Goal: Information Seeking & Learning: Learn about a topic

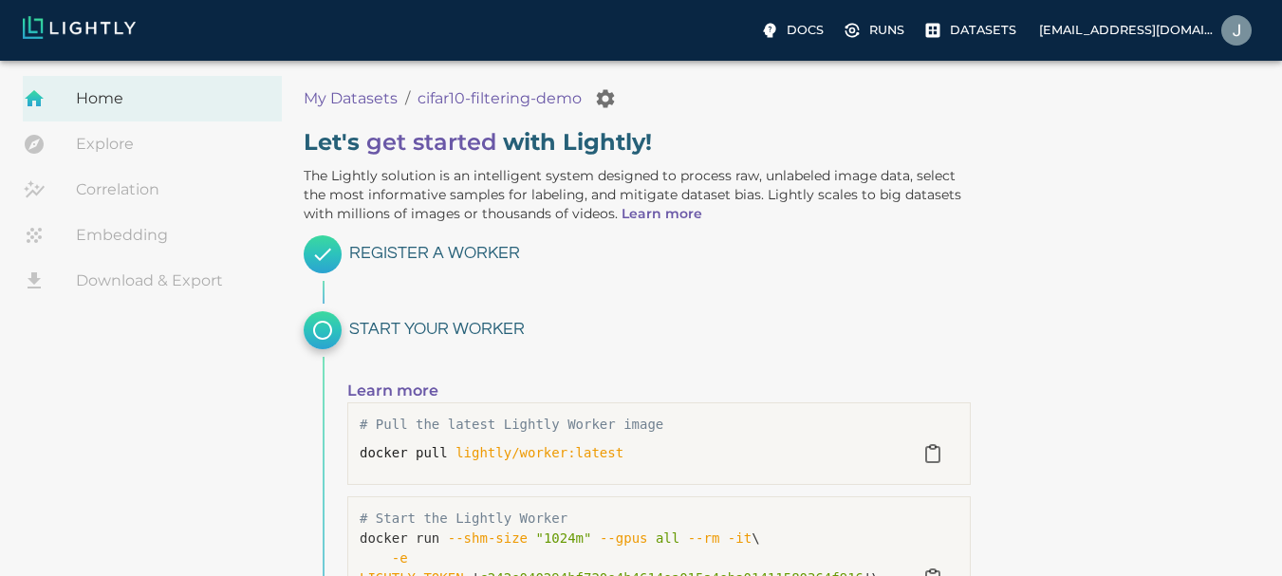
click at [1199, 282] on div "Let ' s get started with Lightly! The Lightly solution is an intelligent system…" at bounding box center [777, 482] width 978 height 741
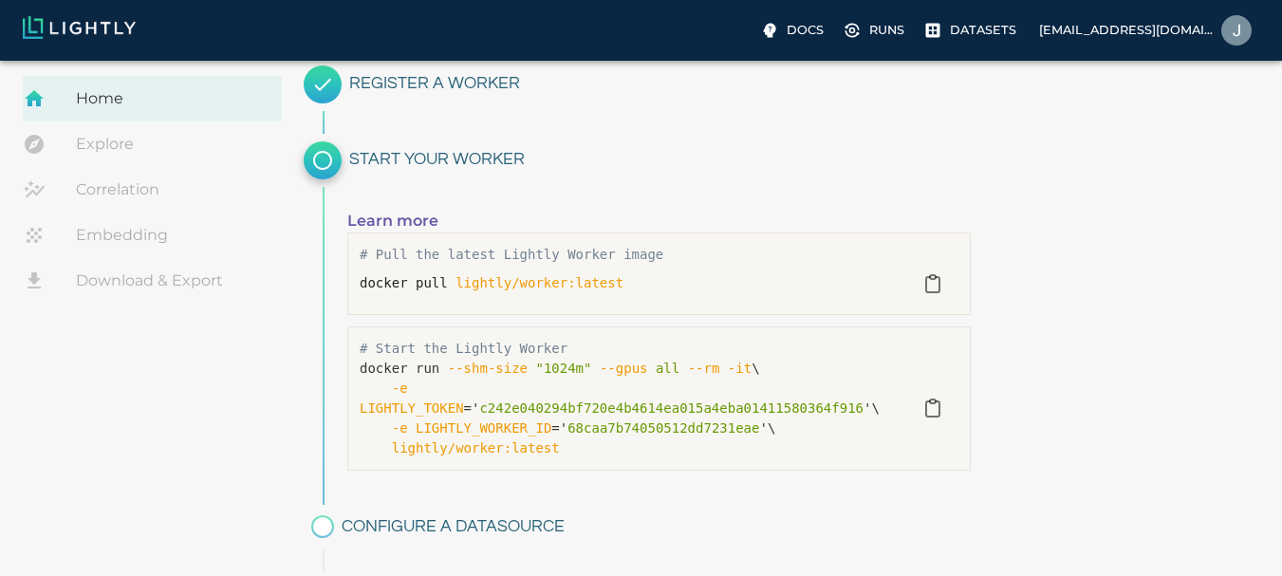
scroll to position [228, 0]
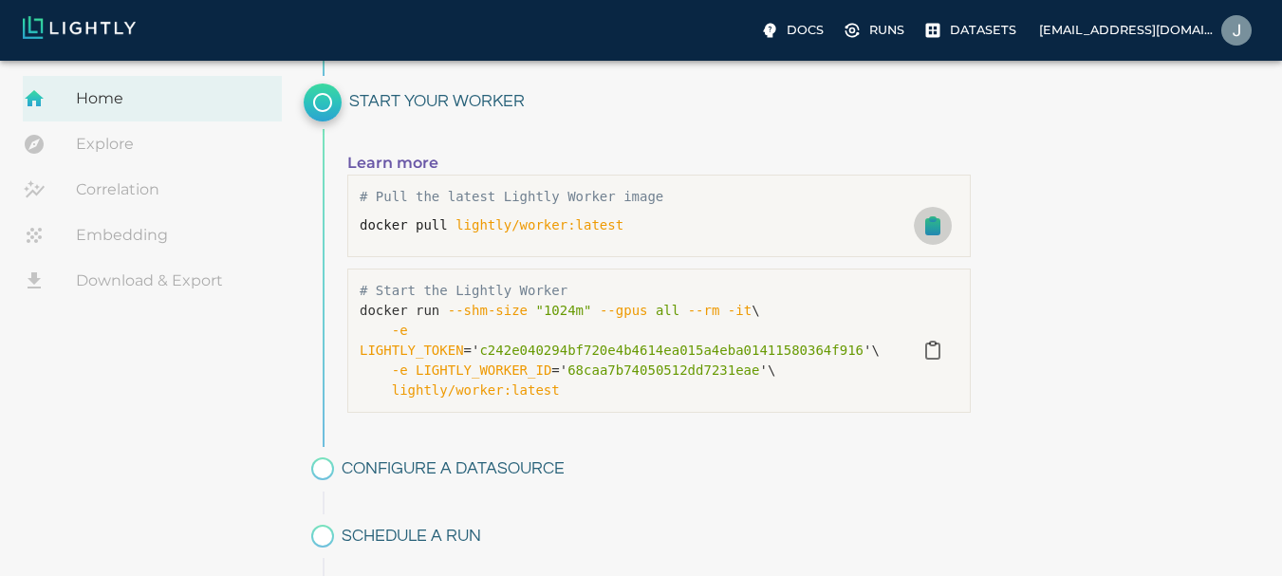
click at [934, 223] on icon "button" at bounding box center [932, 226] width 13 height 15
click at [379, 158] on link "Learn more" at bounding box center [392, 163] width 91 height 18
click at [929, 343] on icon "button" at bounding box center [932, 350] width 13 height 15
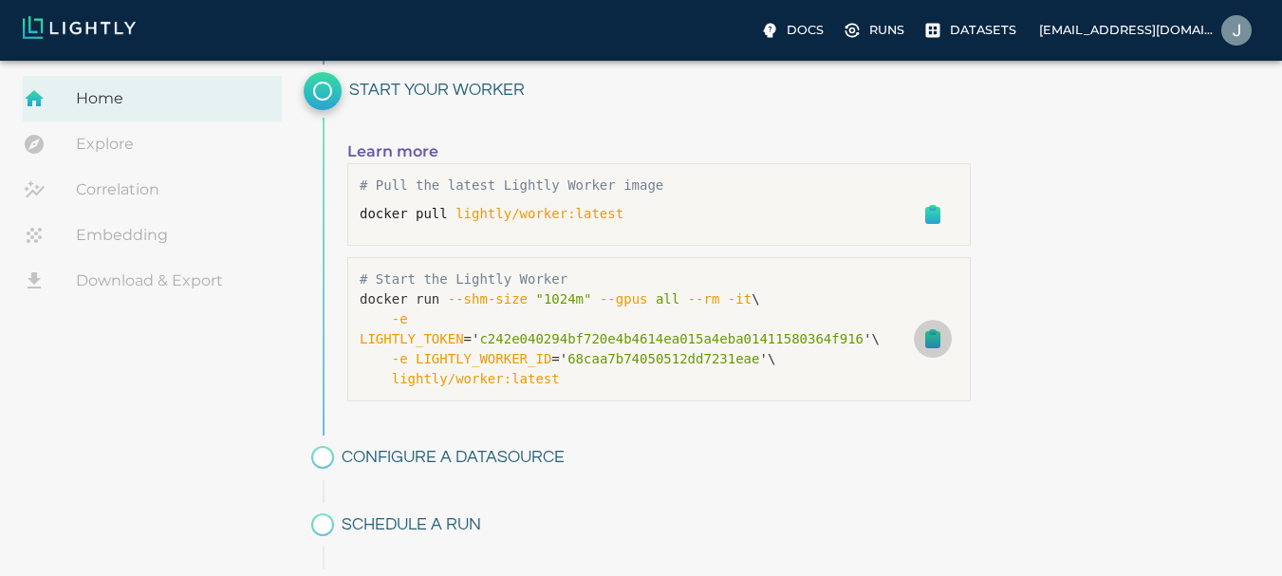
scroll to position [303, 0]
